Goal: Information Seeking & Learning: Learn about a topic

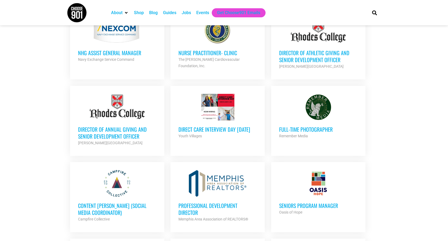
scroll to position [300, 0]
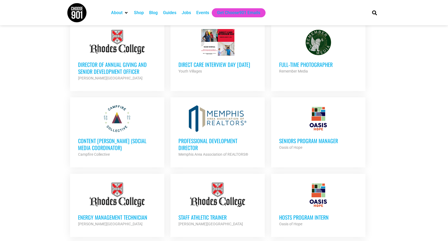
click at [189, 67] on h3 "Direct Care Interview Day [DATE]" at bounding box center [218, 64] width 78 height 7
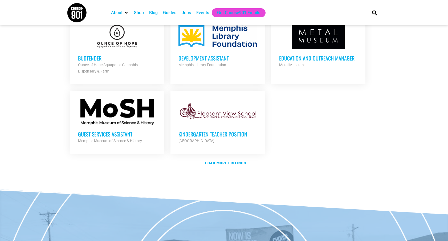
scroll to position [614, 0]
